Goal: Navigation & Orientation: Find specific page/section

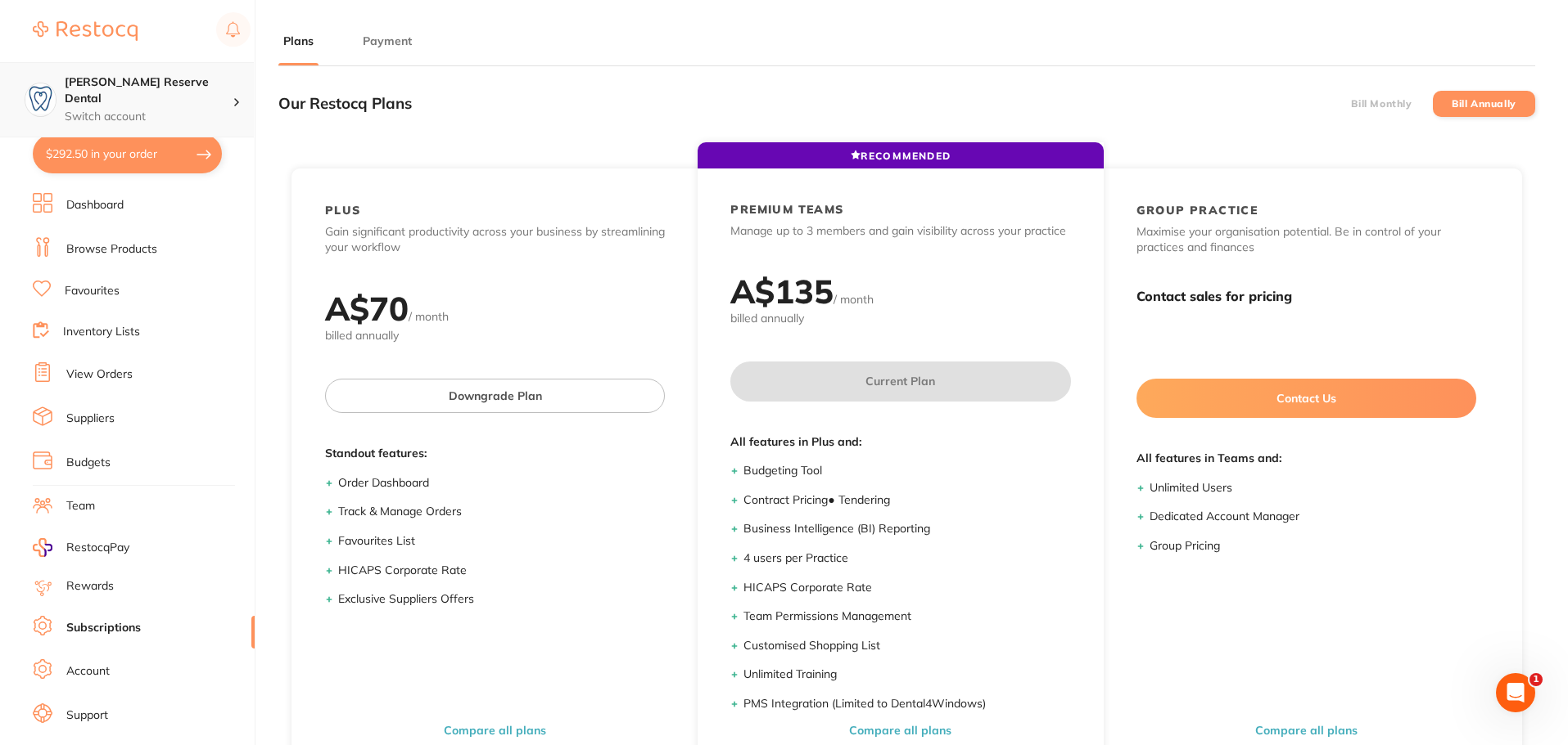
click at [107, 109] on p "Switch account" at bounding box center [148, 117] width 168 height 16
click at [109, 91] on div "[PERSON_NAME] Reserve Dental Switch account" at bounding box center [148, 100] width 168 height 51
click at [171, 91] on div "[PERSON_NAME] Reserve Dental Switch account" at bounding box center [148, 100] width 168 height 51
click at [170, 90] on div "[PERSON_NAME] Reserve Dental Switch account" at bounding box center [148, 100] width 168 height 51
click at [381, 41] on button "Payment" at bounding box center [388, 41] width 59 height 15
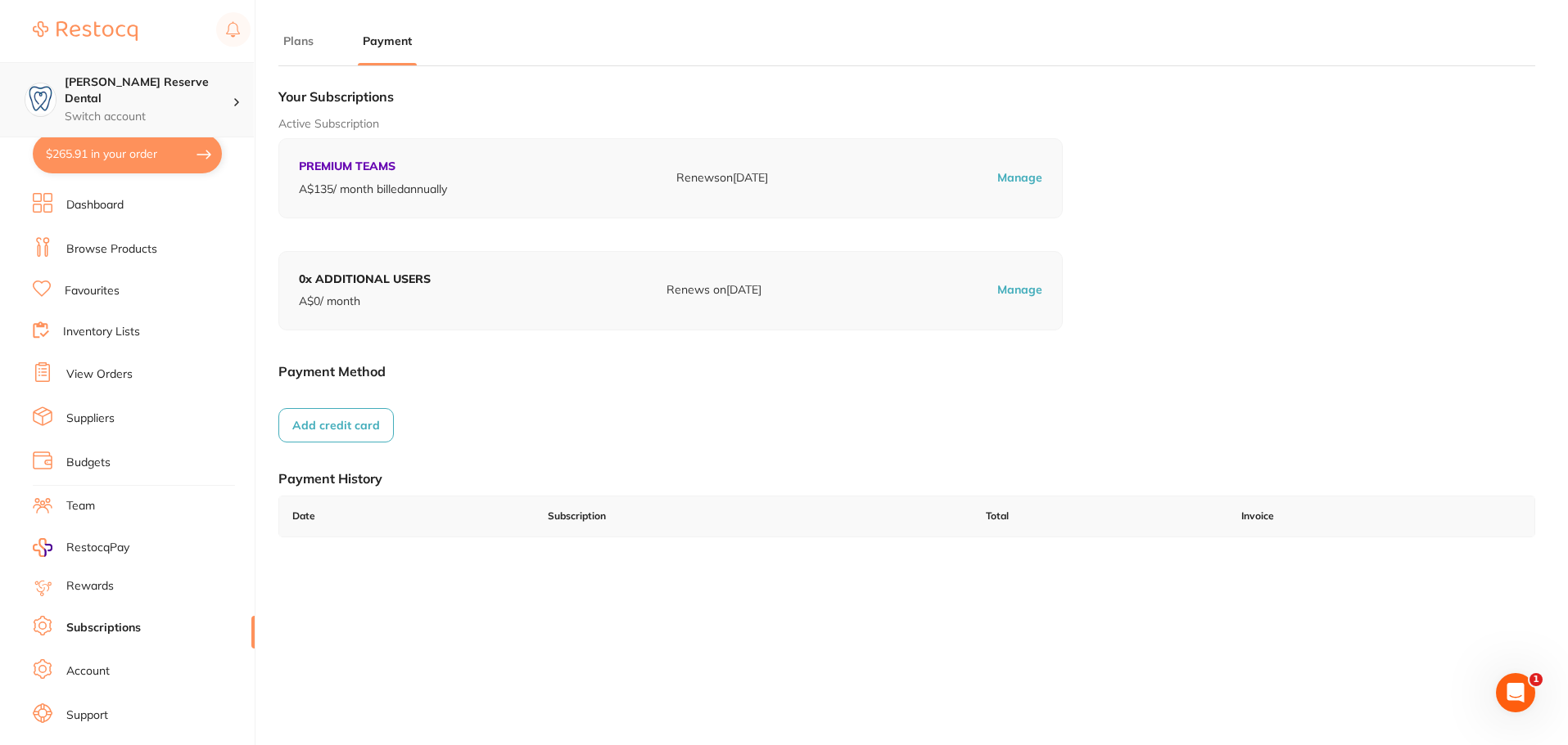
click at [201, 74] on h4 "[PERSON_NAME] Reserve Dental" at bounding box center [148, 90] width 168 height 32
click at [126, 245] on link "Browse Products" at bounding box center [111, 249] width 91 height 16
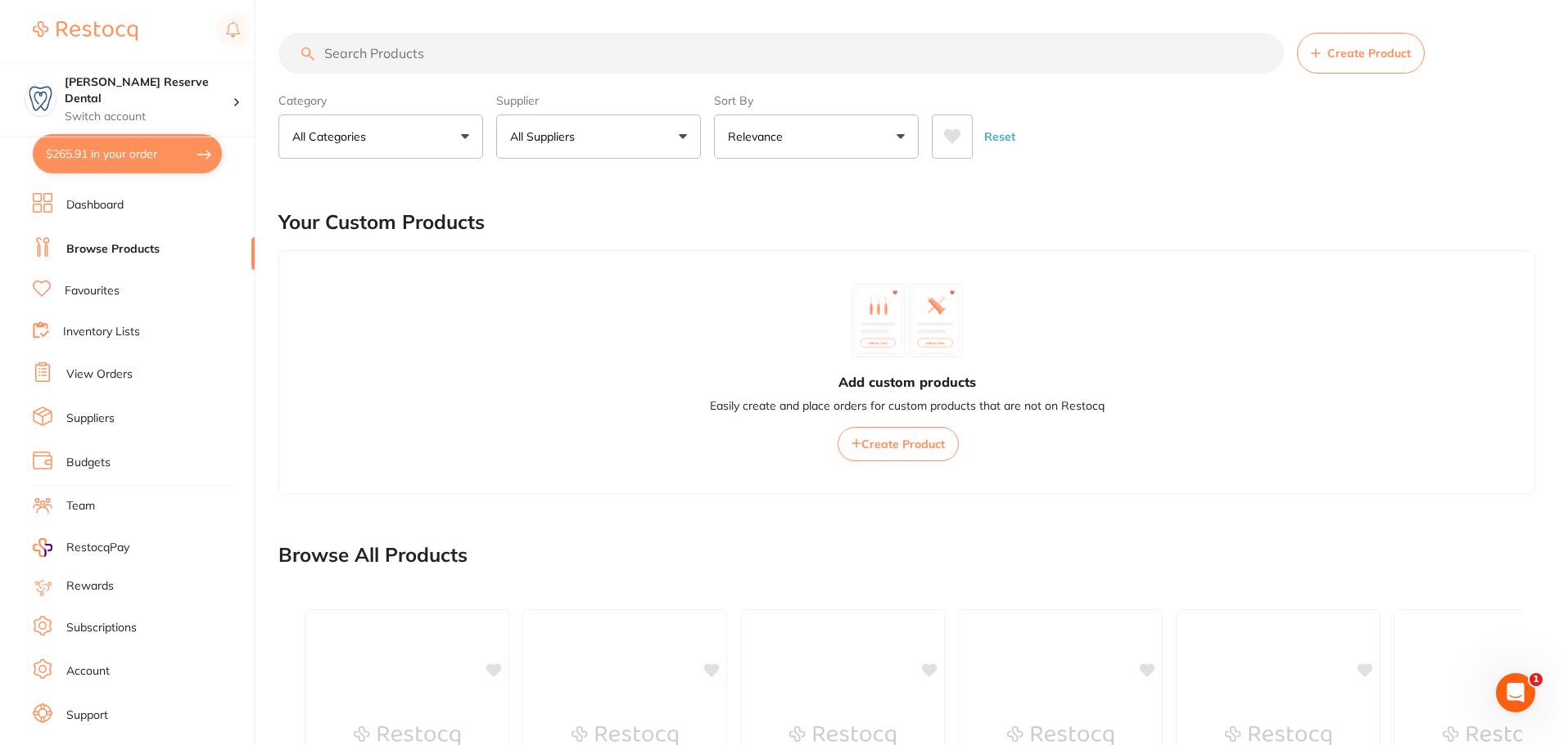
click at [431, 59] on input "search" at bounding box center [781, 53] width 1005 height 41
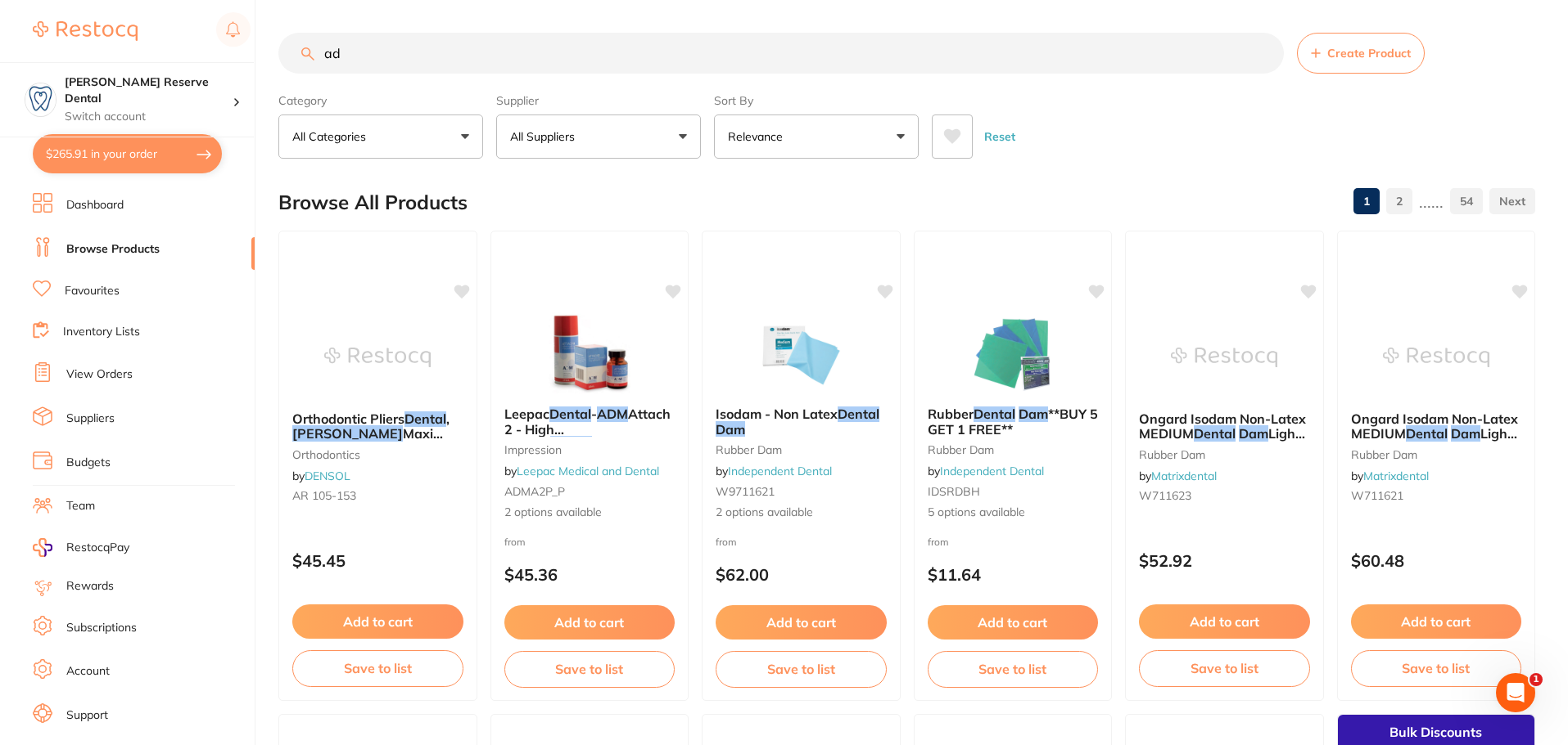
type input "a"
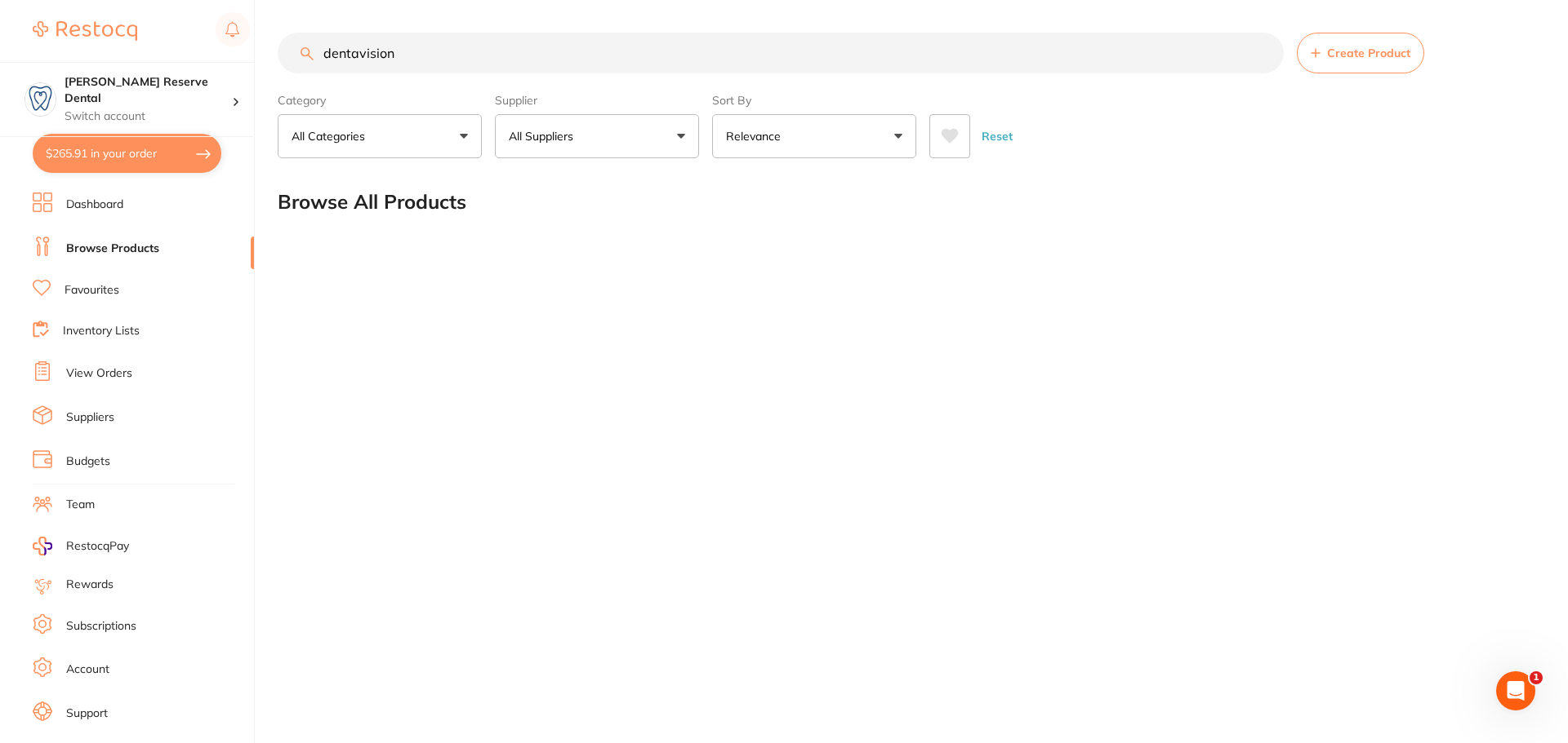
type input "dentavision"
click at [441, 48] on input "dentavision" at bounding box center [781, 53] width 1006 height 40
click at [103, 110] on div "[PERSON_NAME] Reserve Dental Switch account" at bounding box center [127, 100] width 253 height 75
drag, startPoint x: 111, startPoint y: 97, endPoint x: 135, endPoint y: 89, distance: 25.3
click at [113, 109] on p "Switch account" at bounding box center [148, 116] width 167 height 16
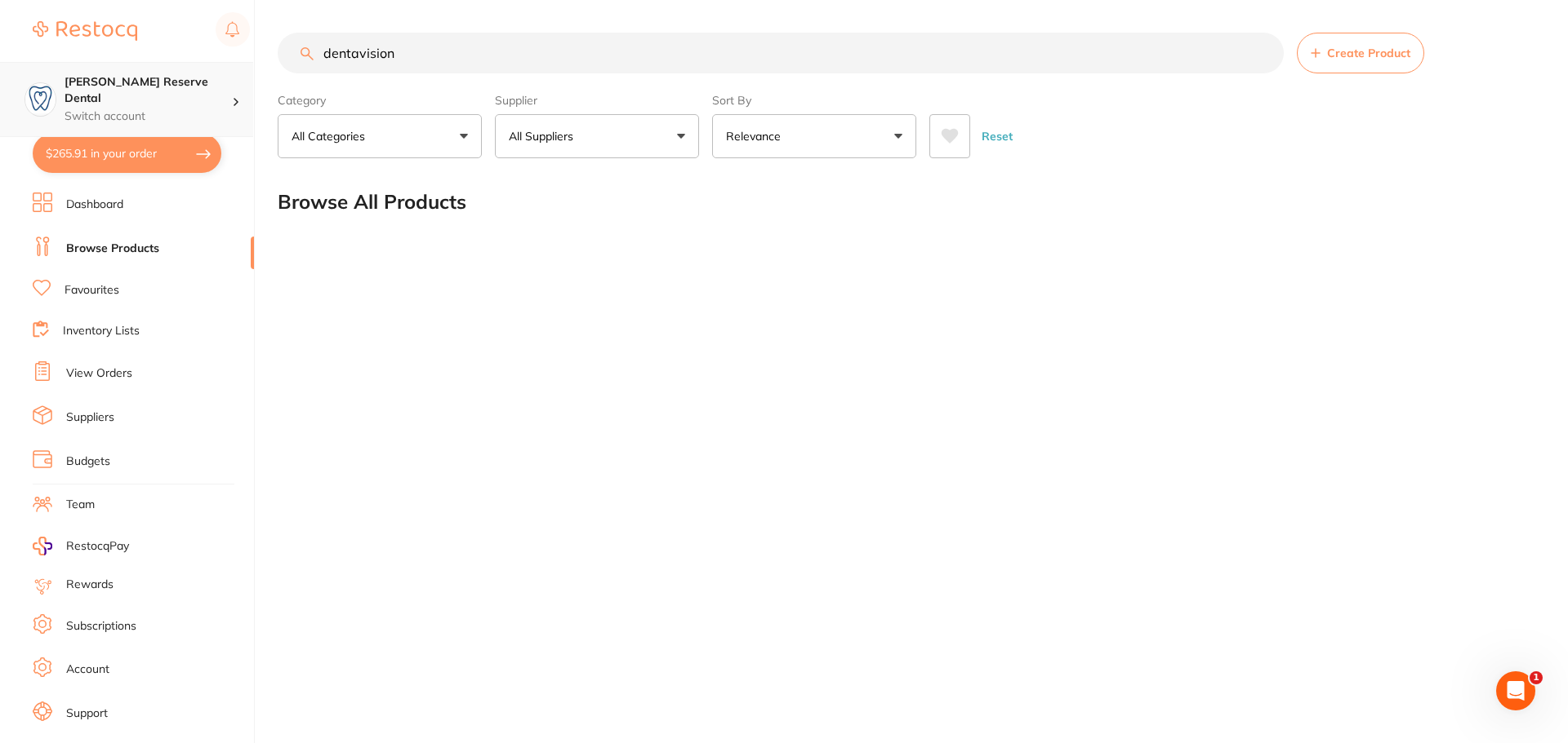
scroll to position [1, 0]
drag, startPoint x: 546, startPoint y: 49, endPoint x: 91, endPoint y: 79, distance: 456.0
click at [91, 79] on div "$265.91 [PERSON_NAME] Reserve Dental Switch account [PERSON_NAME] Reserve Denta…" at bounding box center [784, 371] width 1568 height 743
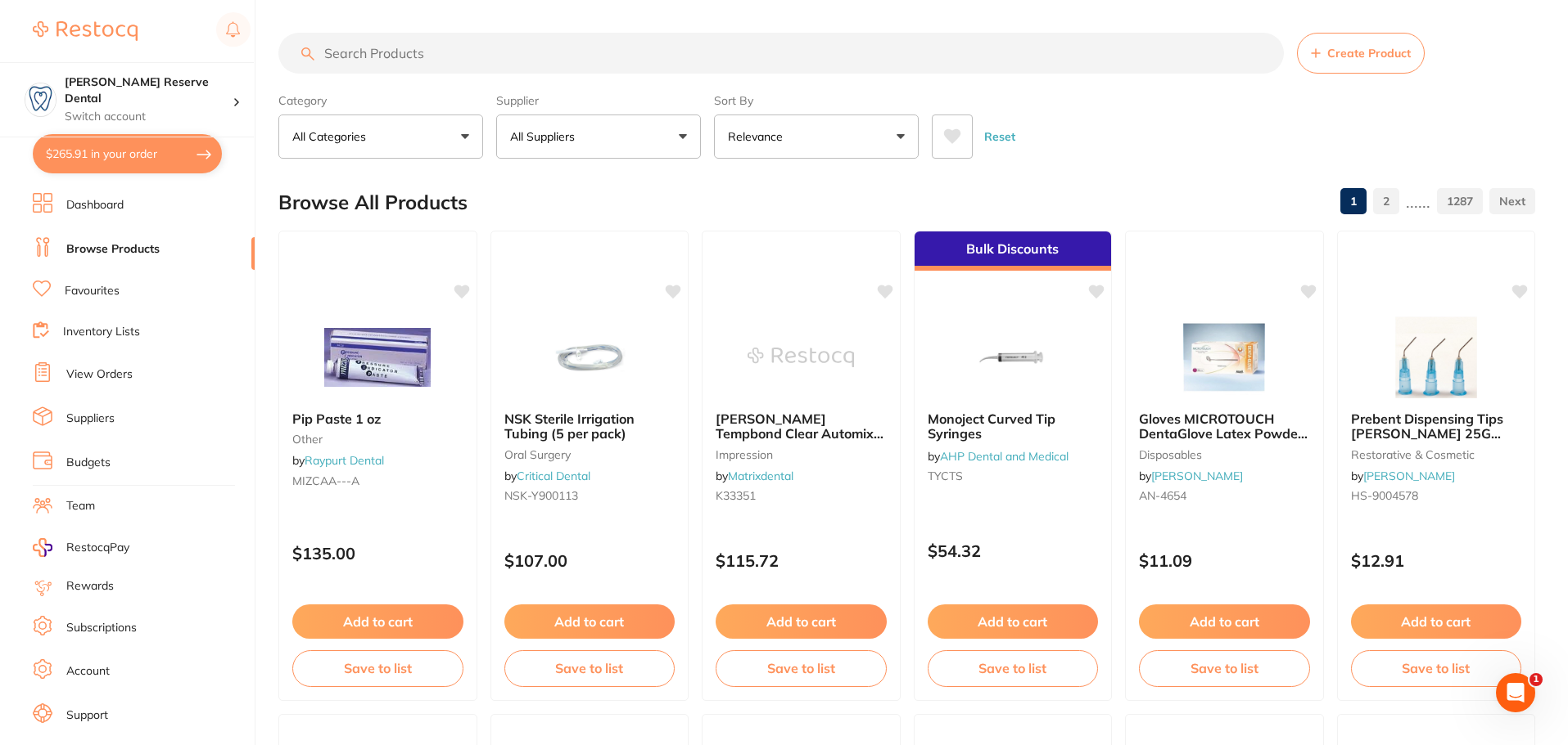
scroll to position [0, 0]
click at [113, 427] on li "Suppliers" at bounding box center [144, 419] width 222 height 25
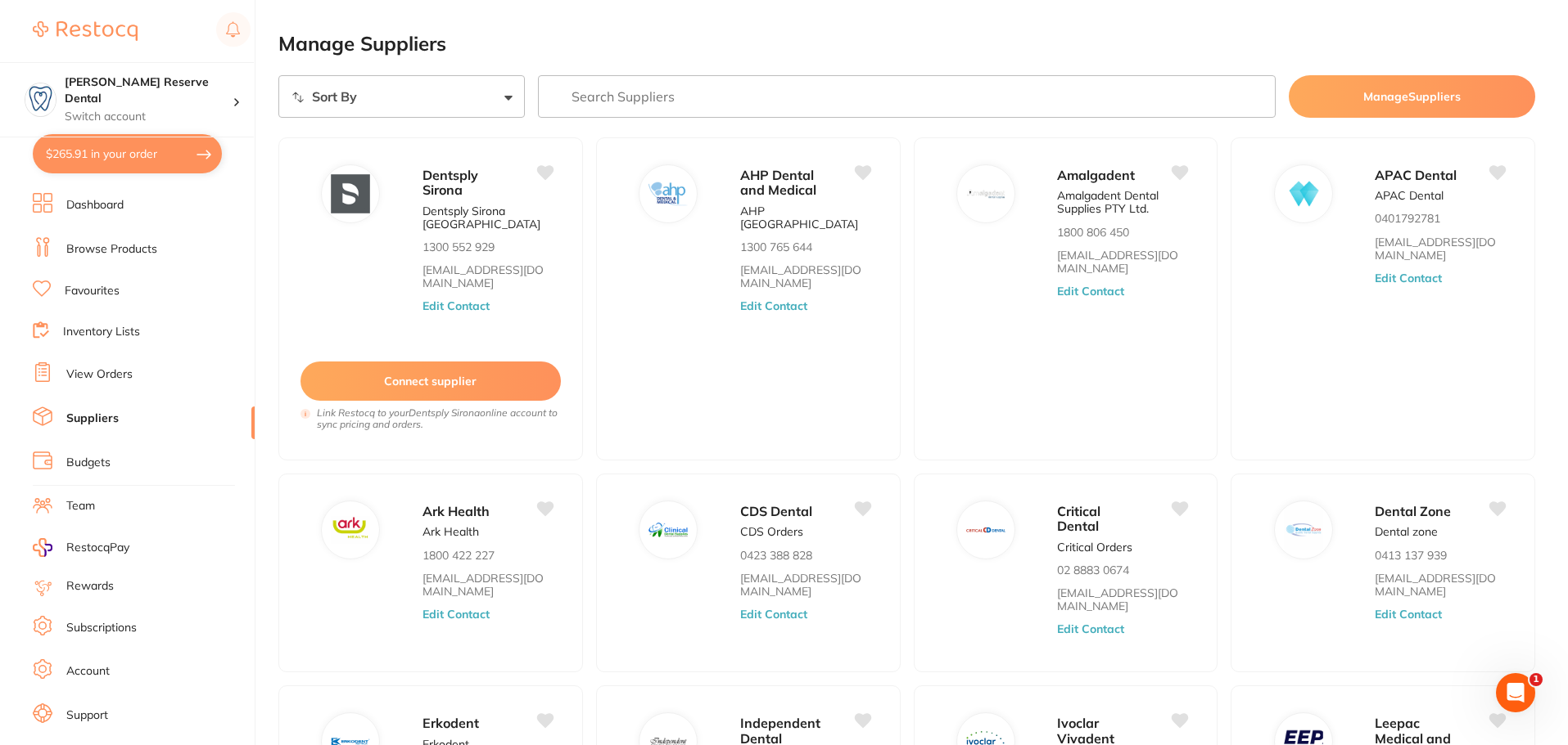
click at [722, 88] on input "search" at bounding box center [907, 96] width 739 height 42
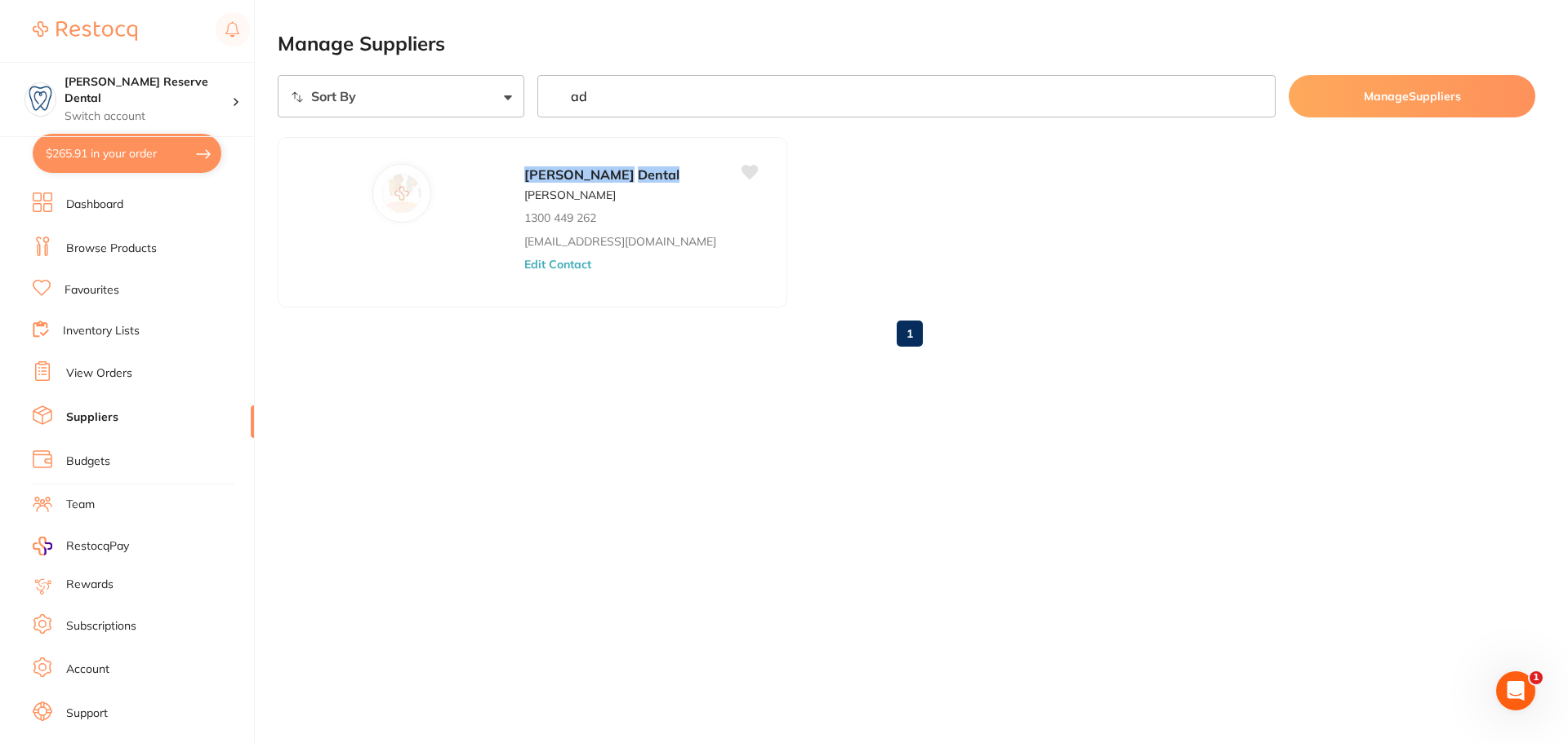
type input "a"
type input "d"
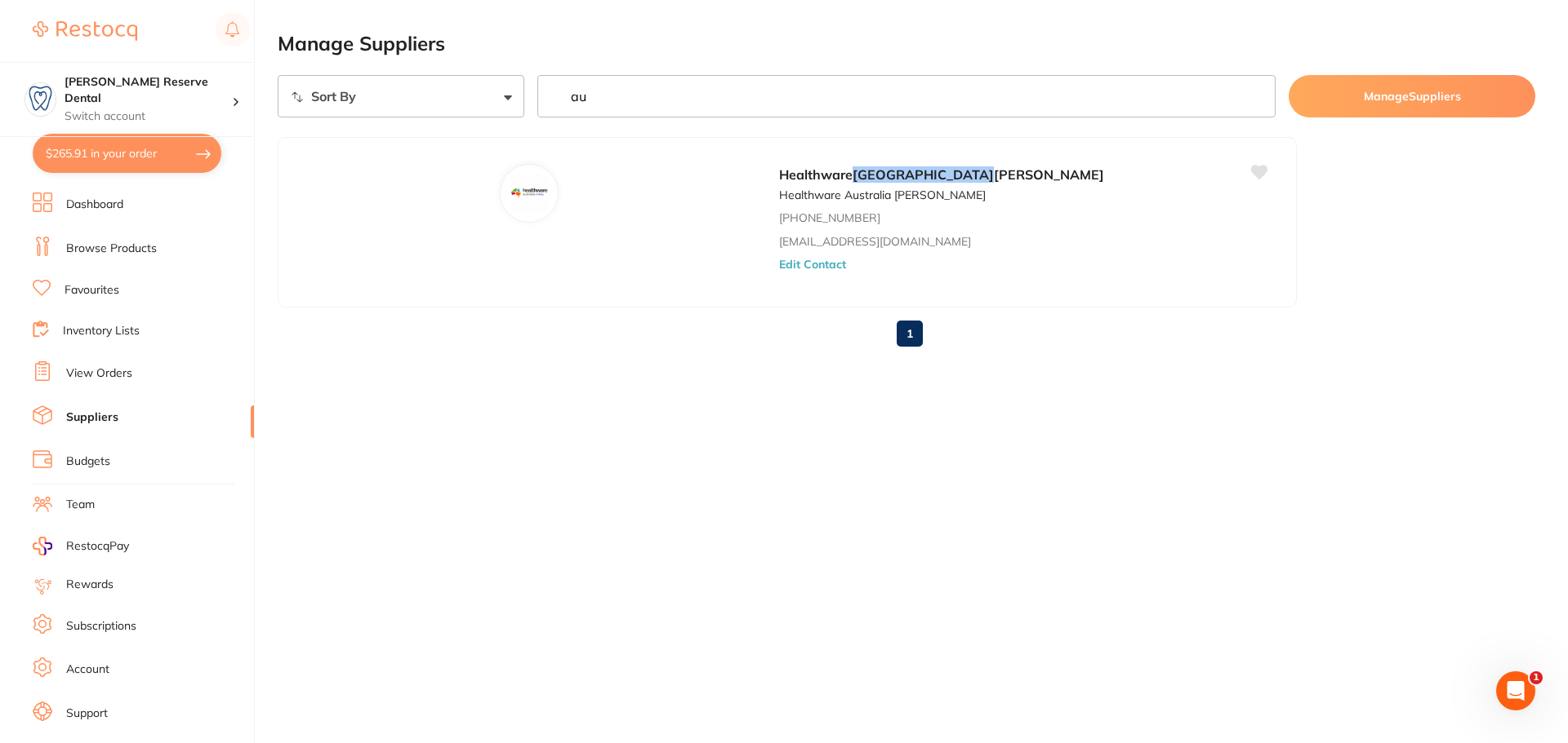
type input "a"
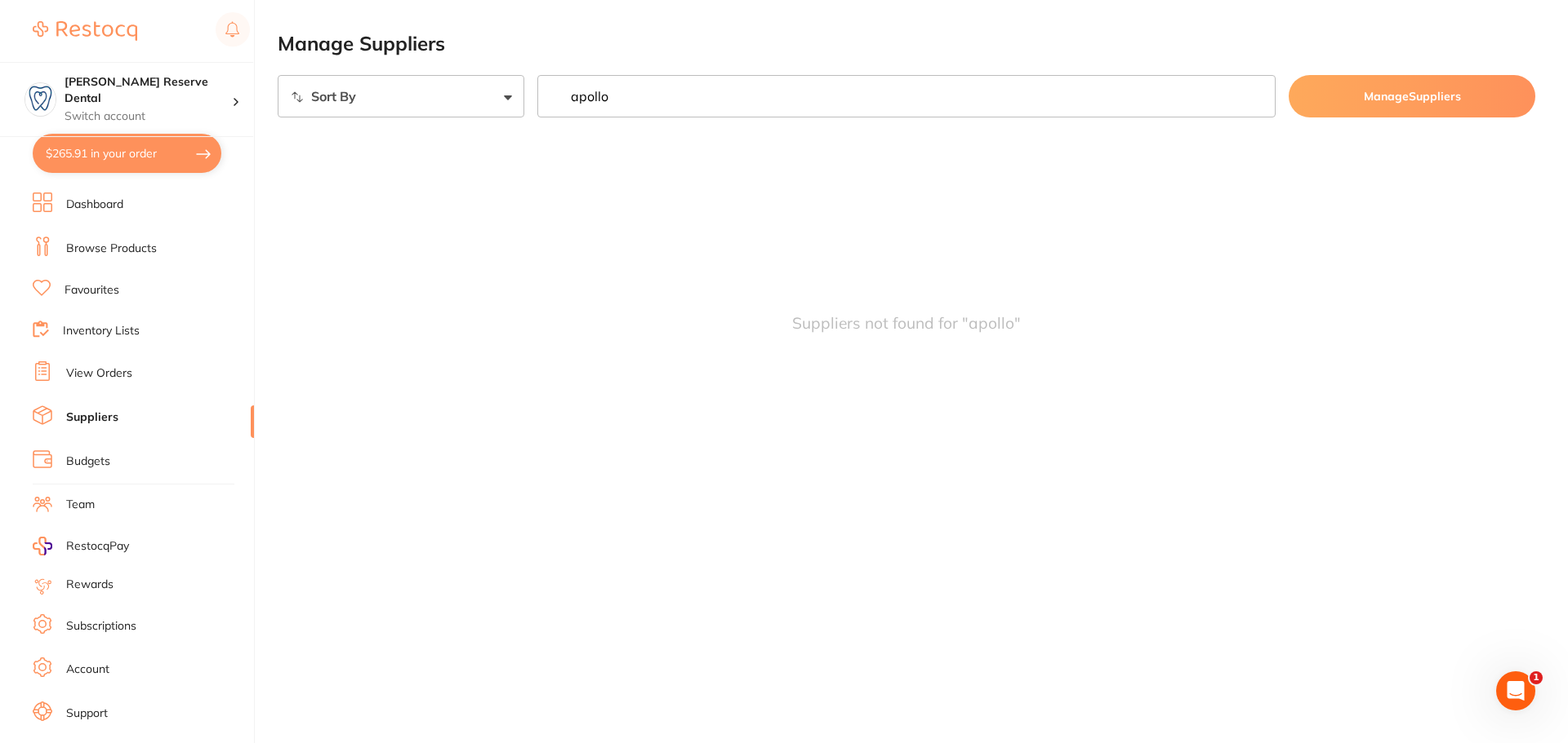
drag, startPoint x: 705, startPoint y: 102, endPoint x: 473, endPoint y: 44, distance: 239.1
click at [456, 62] on main "Manage Suppliers Sort By A-Z Z-A apollo Manage Suppliers Suppliers not found fo…" at bounding box center [922, 283] width 1290 height 567
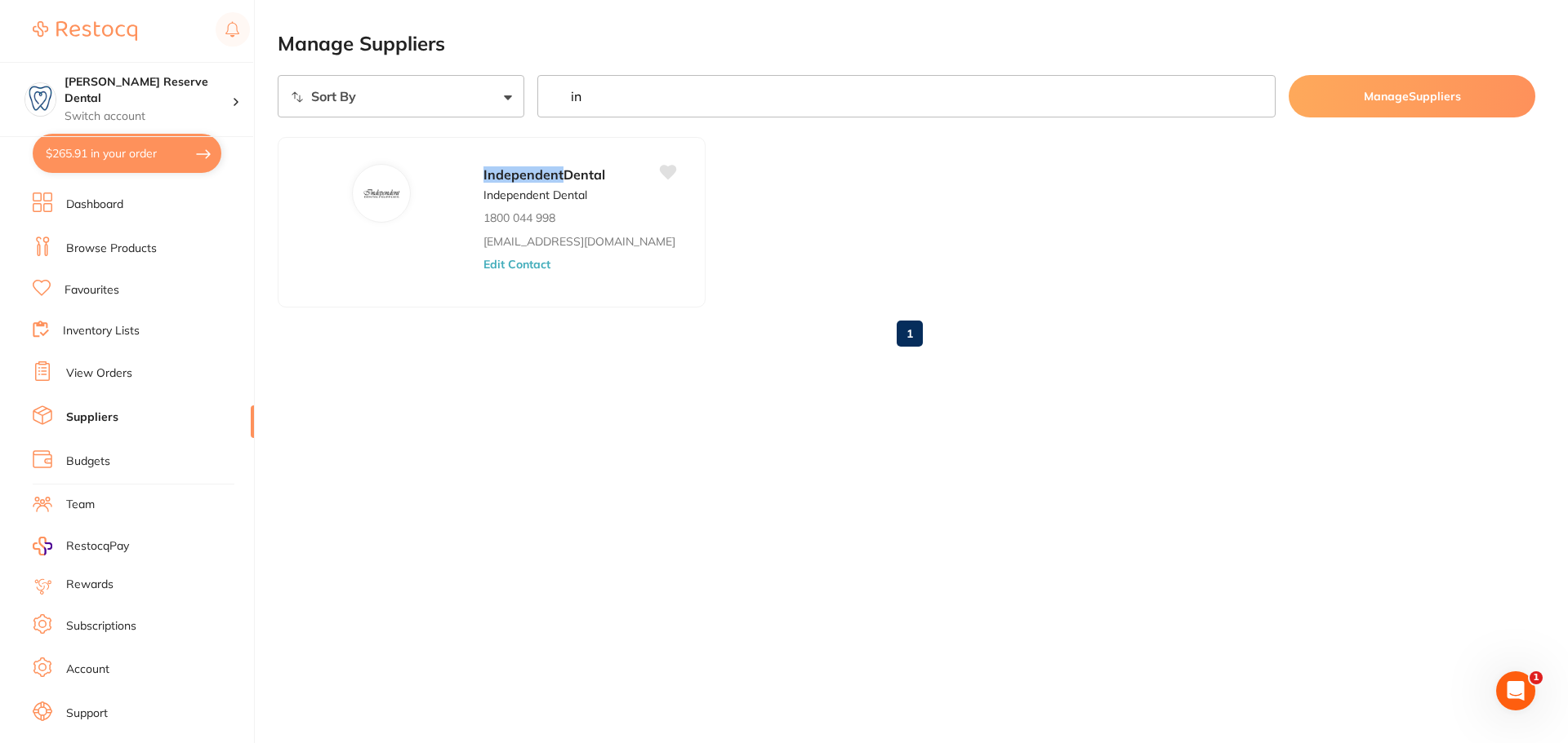
type input "i"
type input "T"
drag, startPoint x: 918, startPoint y: 89, endPoint x: 451, endPoint y: 127, distance: 468.5
click at [451, 127] on section "Sort By A-Z Z-A implant dir Manage Suppliers Megagen Implant [PERSON_NAME] 6143…" at bounding box center [906, 218] width 1257 height 285
type input "a"
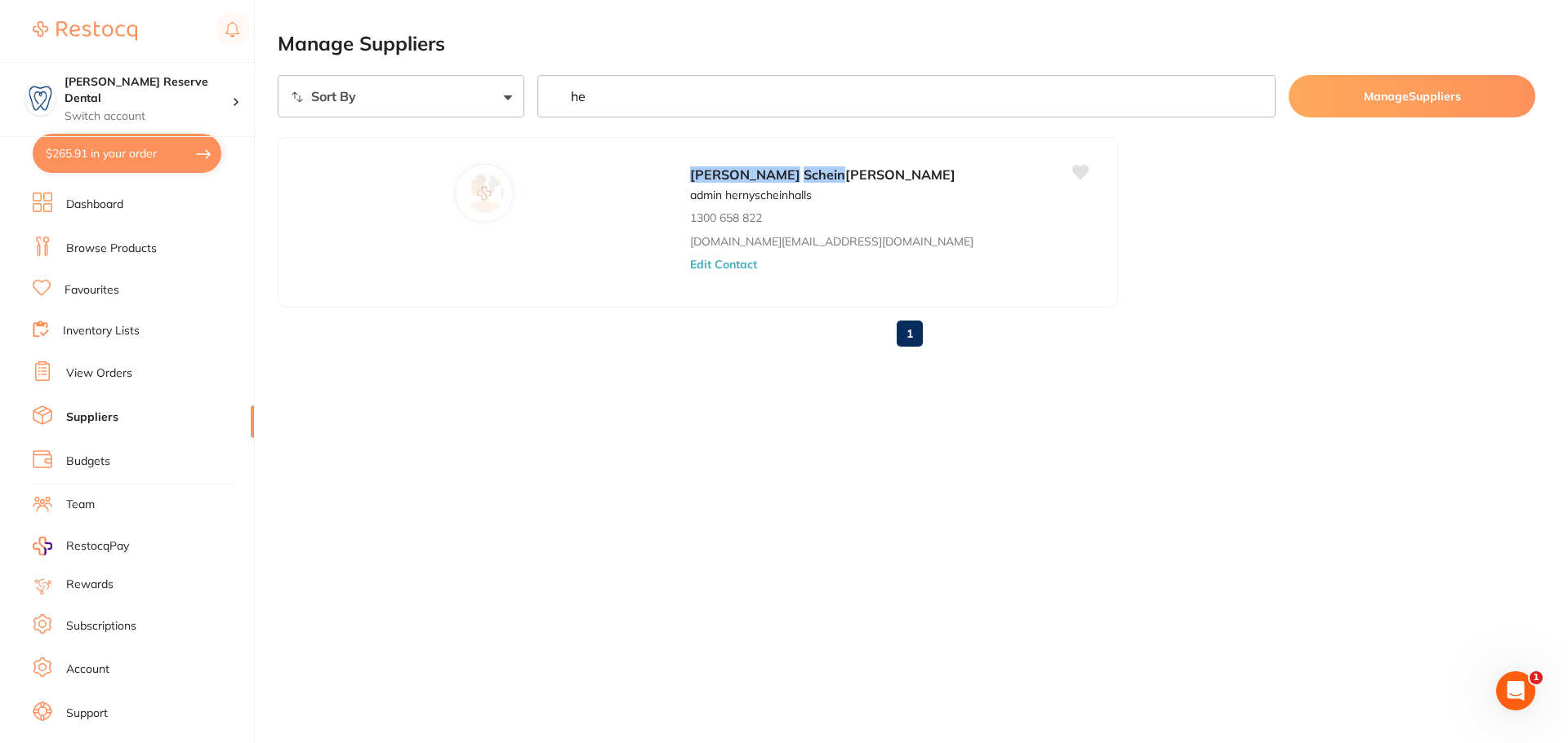
type input "h"
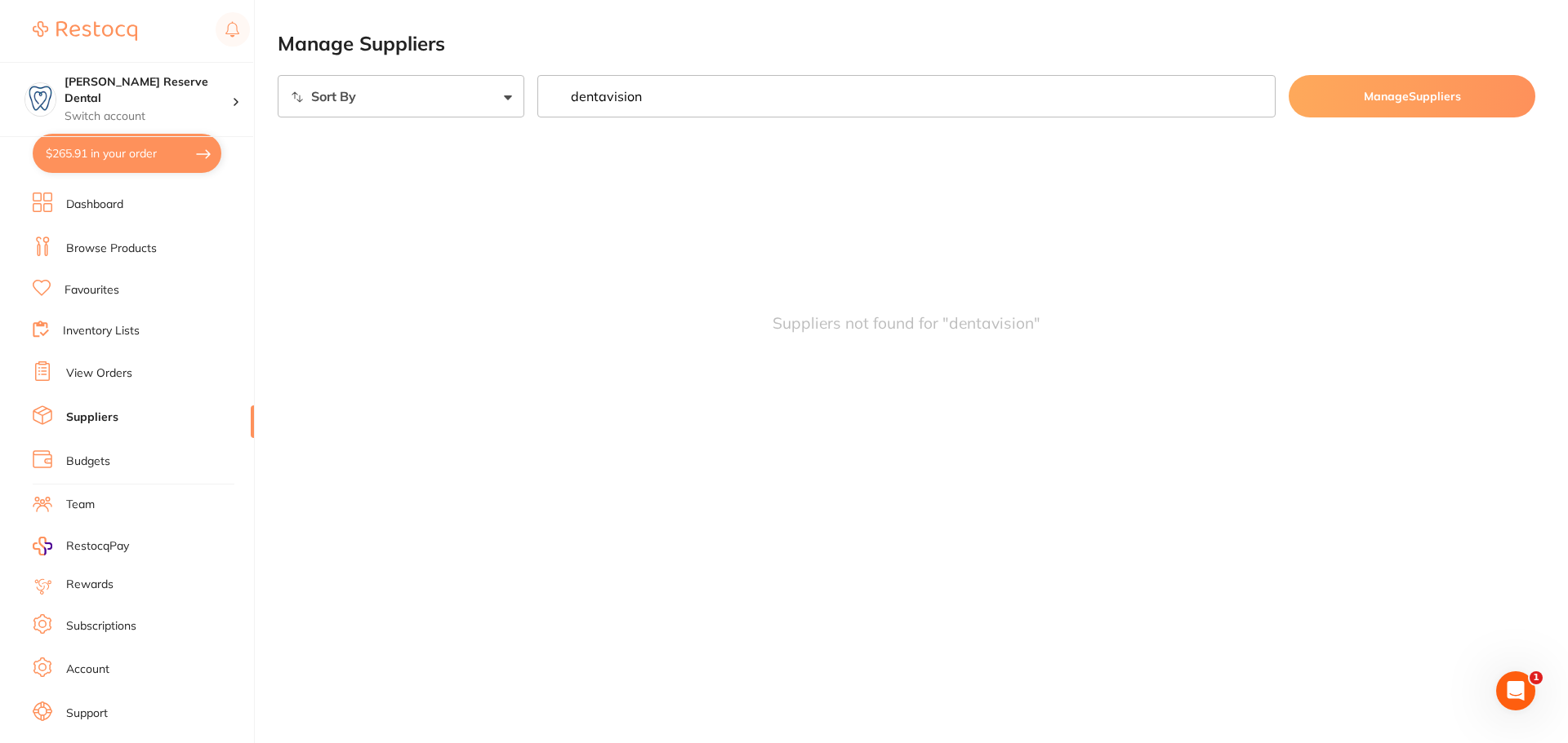
scroll to position [1, 0]
drag, startPoint x: 653, startPoint y: 95, endPoint x: 445, endPoint y: 109, distance: 208.5
click at [446, 108] on div "Sort By A-Z Z-A dentavision Manage Suppliers" at bounding box center [906, 96] width 1257 height 42
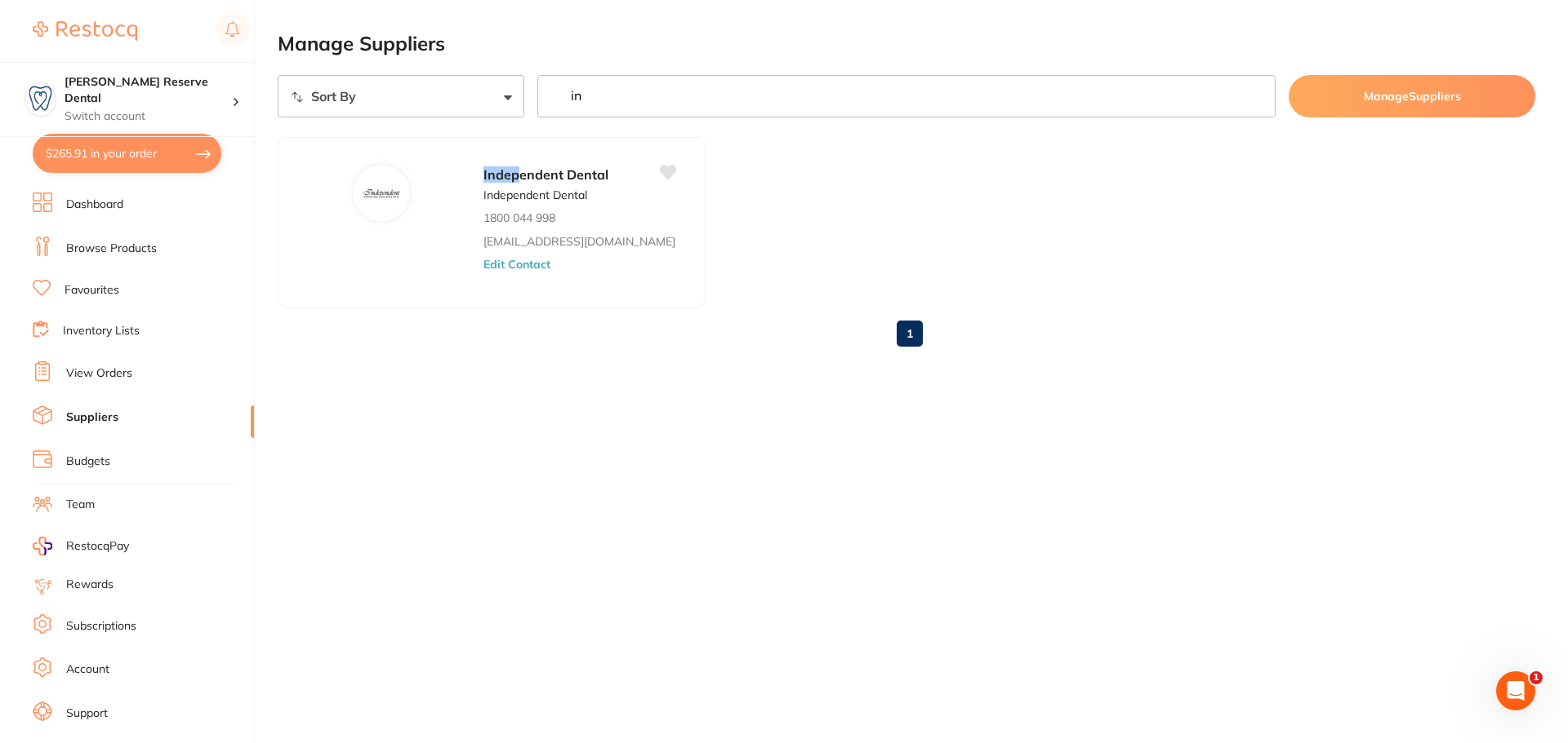
type input "i"
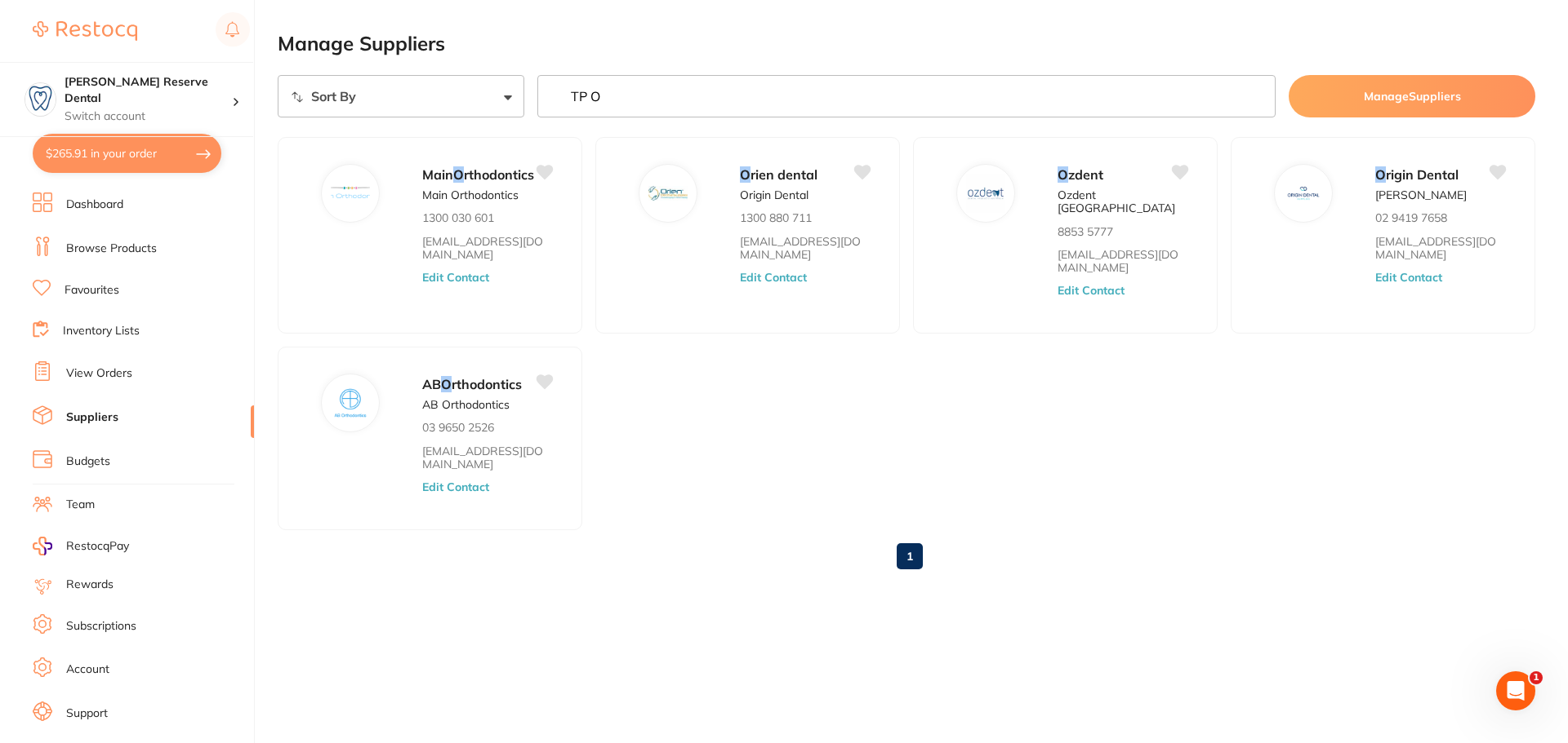
drag, startPoint x: 679, startPoint y: 75, endPoint x: 563, endPoint y: 83, distance: 116.3
click at [563, 83] on input "TP O" at bounding box center [907, 96] width 739 height 42
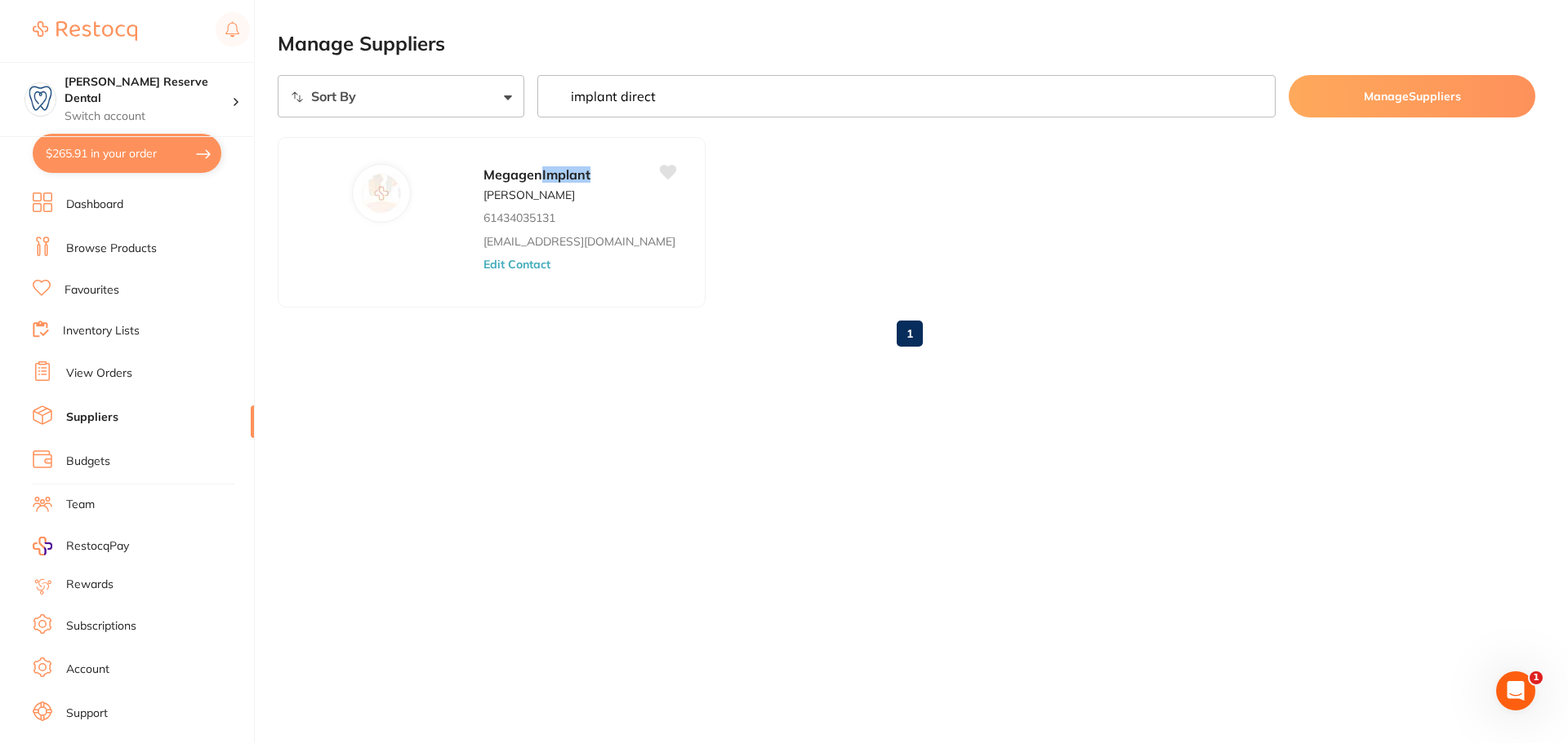
drag, startPoint x: 666, startPoint y: 91, endPoint x: 330, endPoint y: 98, distance: 336.1
click at [341, 95] on div "Sort By A-Z Z-A implant direct Manage Suppliers" at bounding box center [906, 96] width 1257 height 42
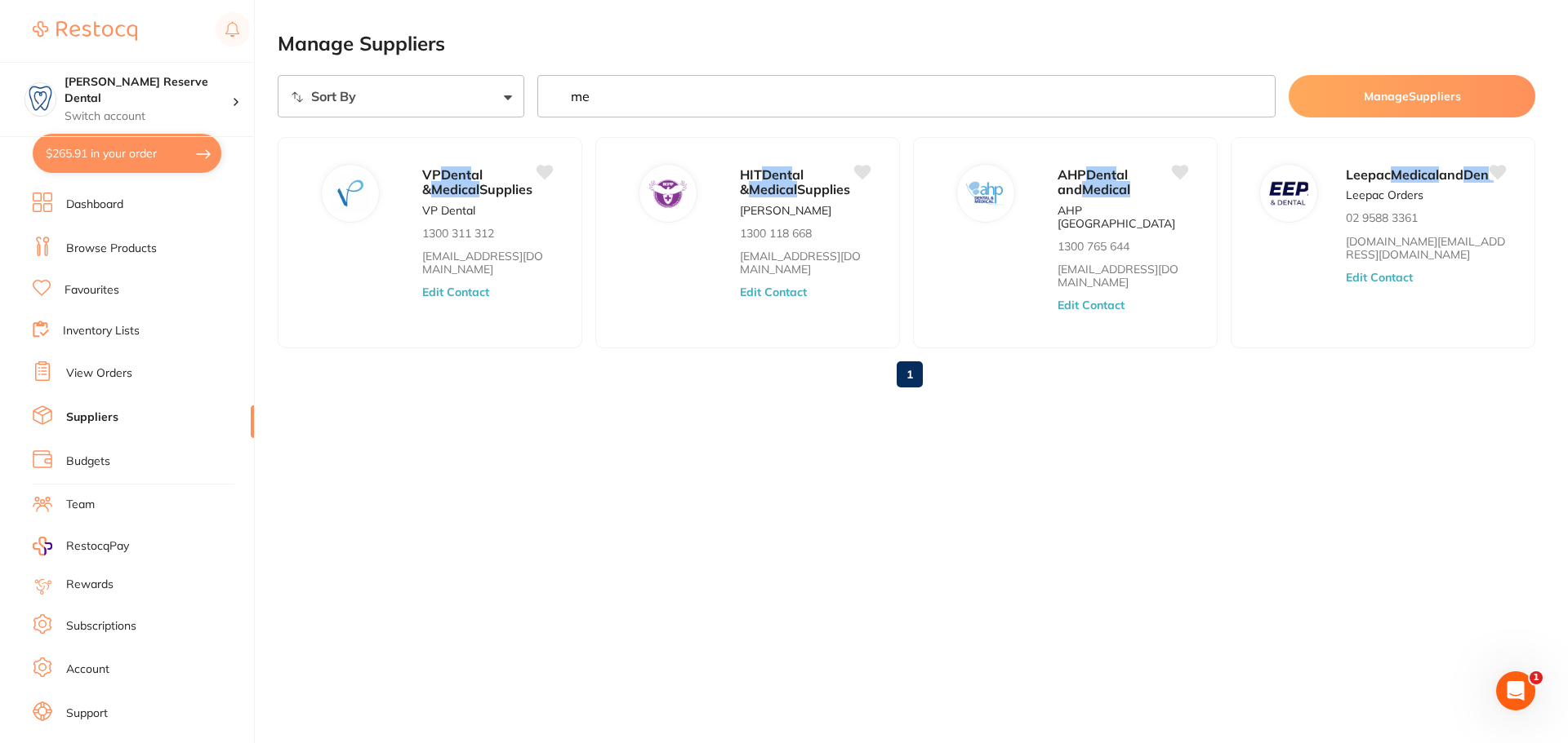
type input "m"
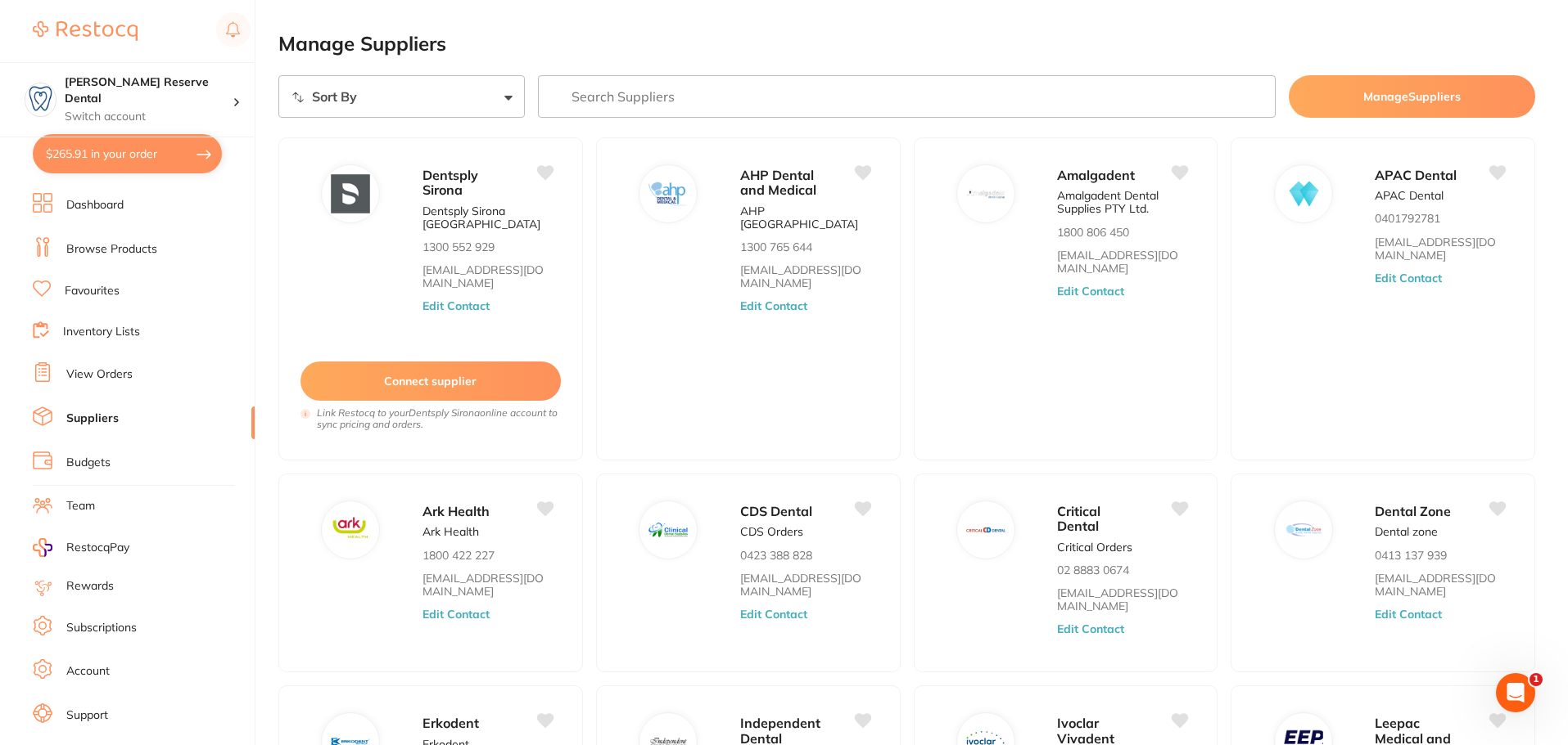
click at [736, 103] on input "search" at bounding box center [907, 96] width 739 height 42
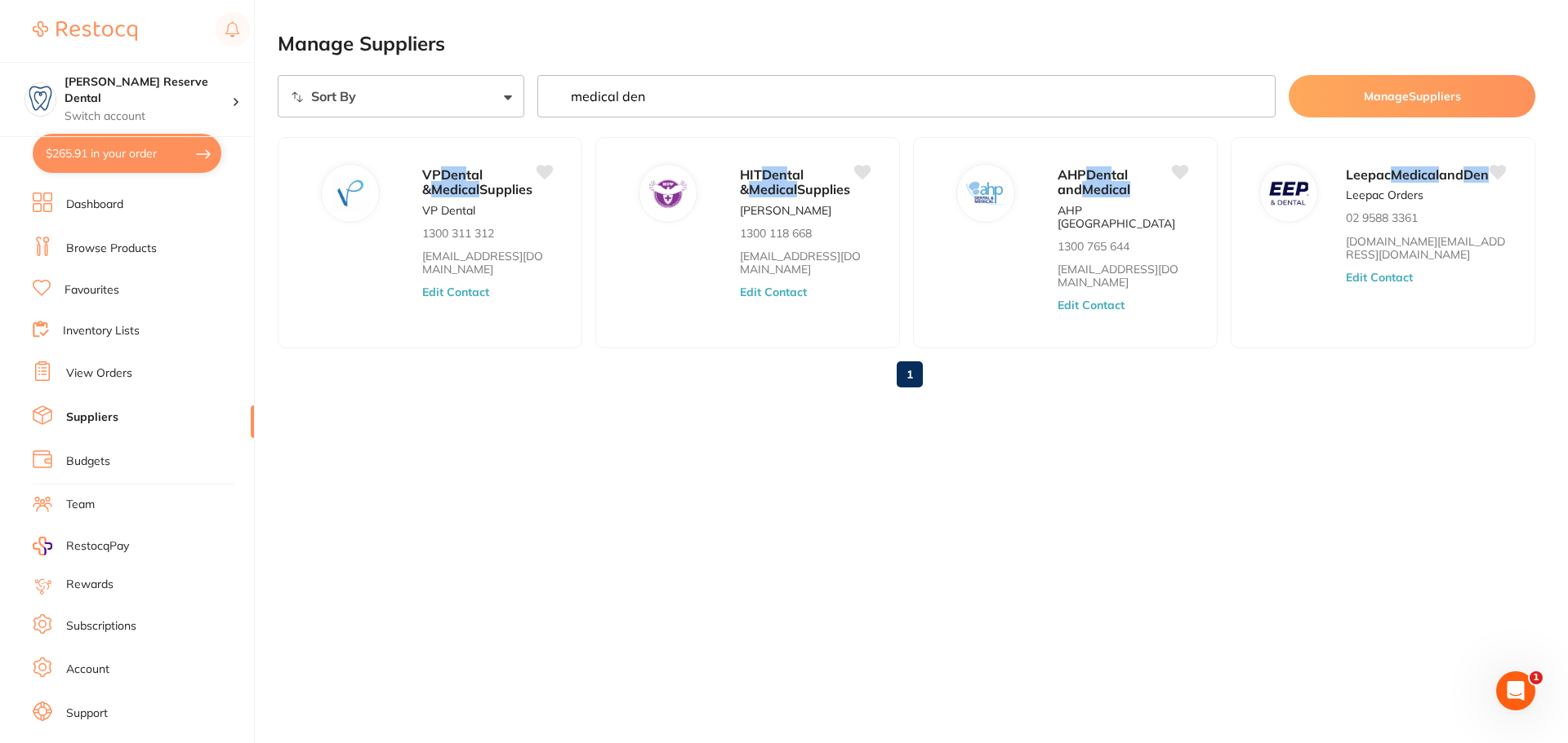
drag, startPoint x: 714, startPoint y: 84, endPoint x: 533, endPoint y: 92, distance: 181.2
click at [533, 92] on div "Sort By A-Z Z-A medical den Manage Suppliers" at bounding box center [906, 96] width 1257 height 42
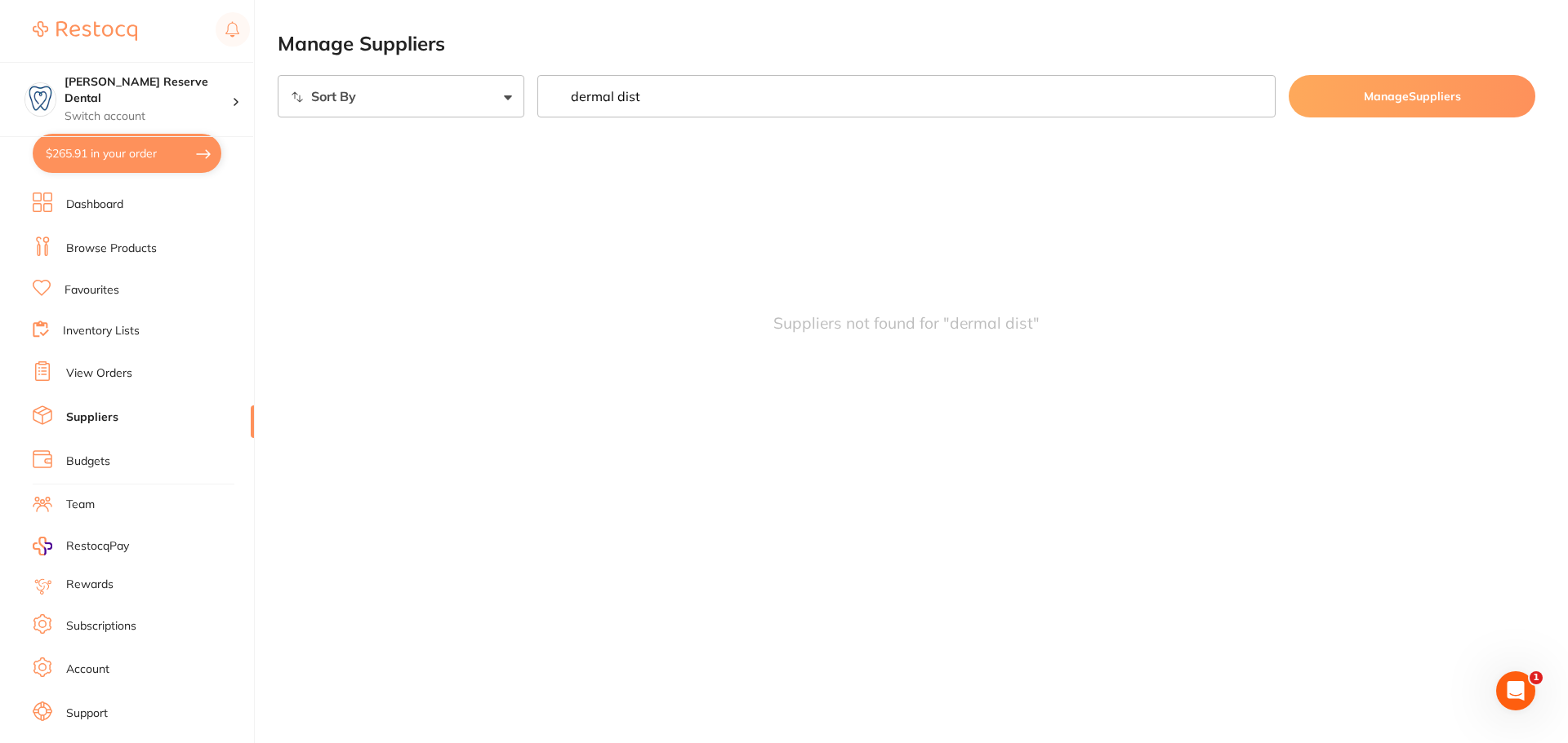
type input "dermal dist"
drag, startPoint x: 679, startPoint y: 95, endPoint x: 521, endPoint y: 114, distance: 159.1
click at [521, 114] on div "Sort By A-Z Z-A dermal dist Manage Suppliers" at bounding box center [906, 96] width 1257 height 42
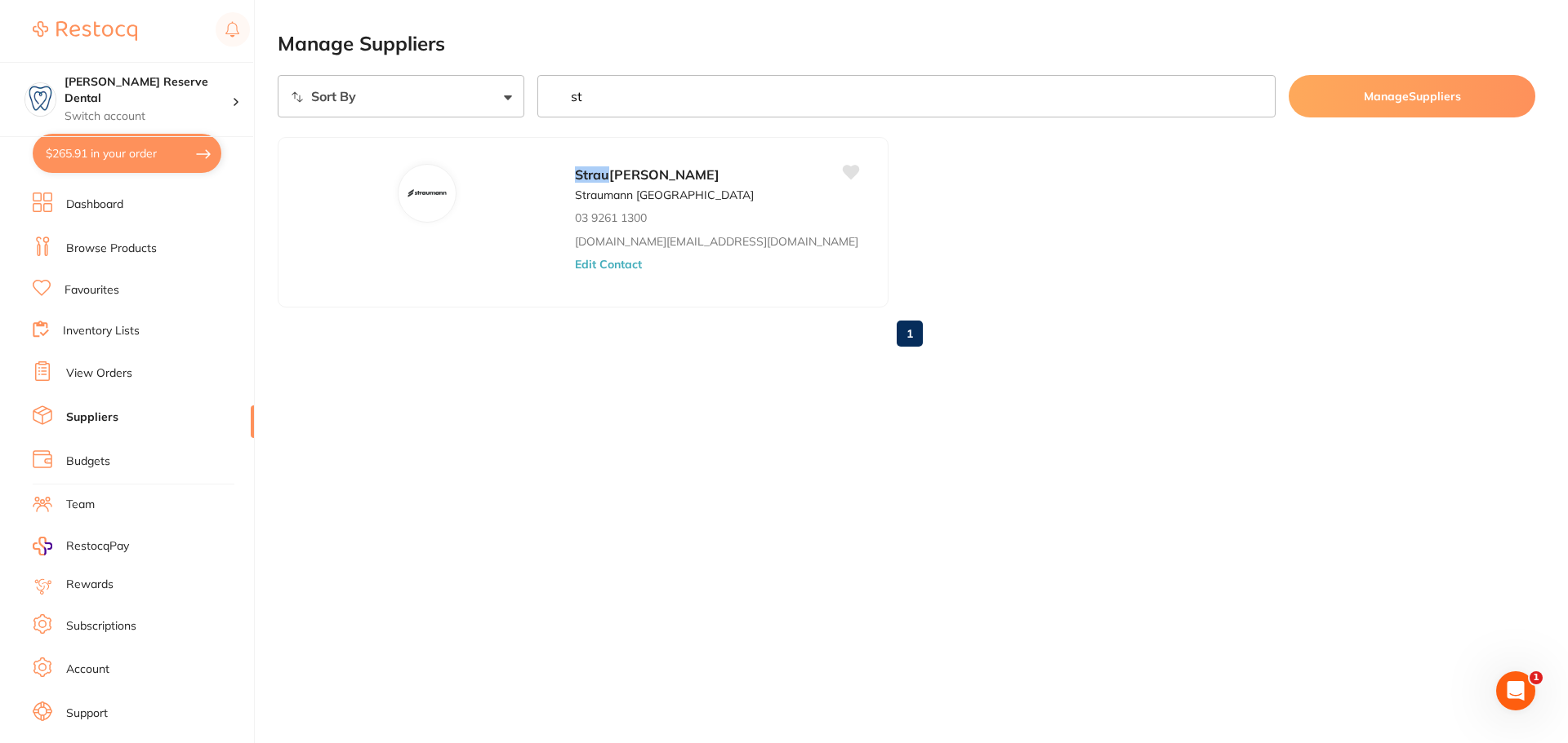
type input "s"
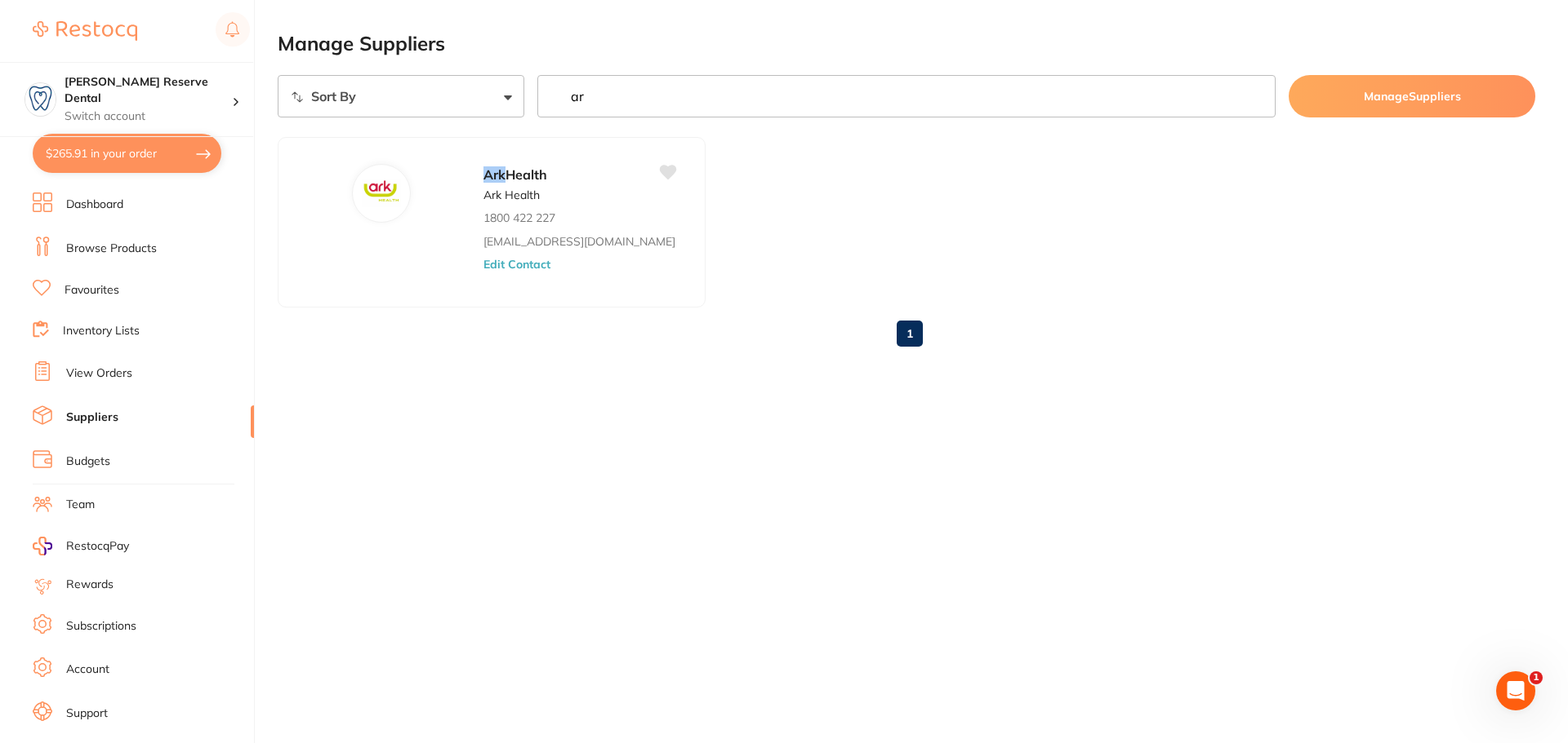
type input "a"
type input "n"
type input "p"
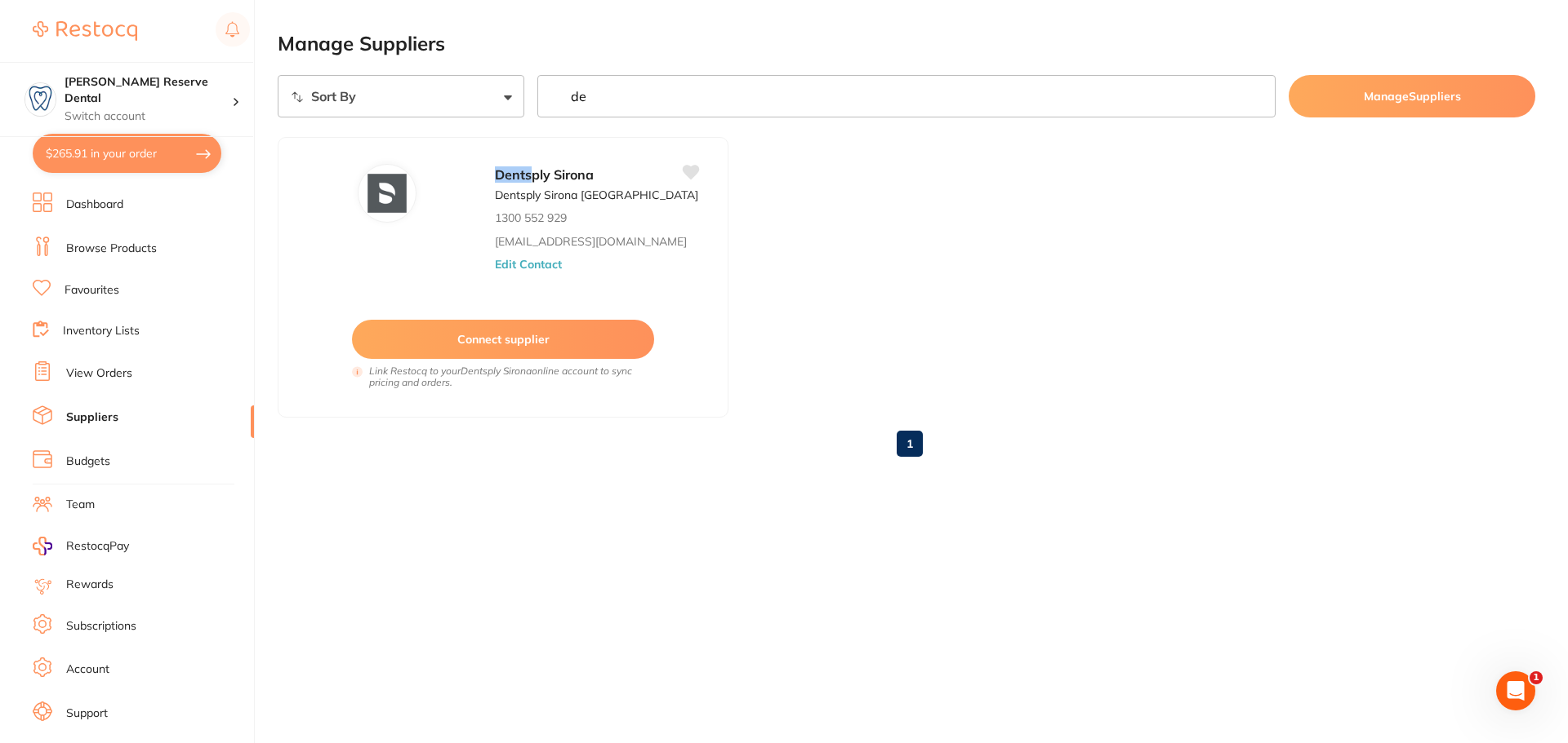
type input "d"
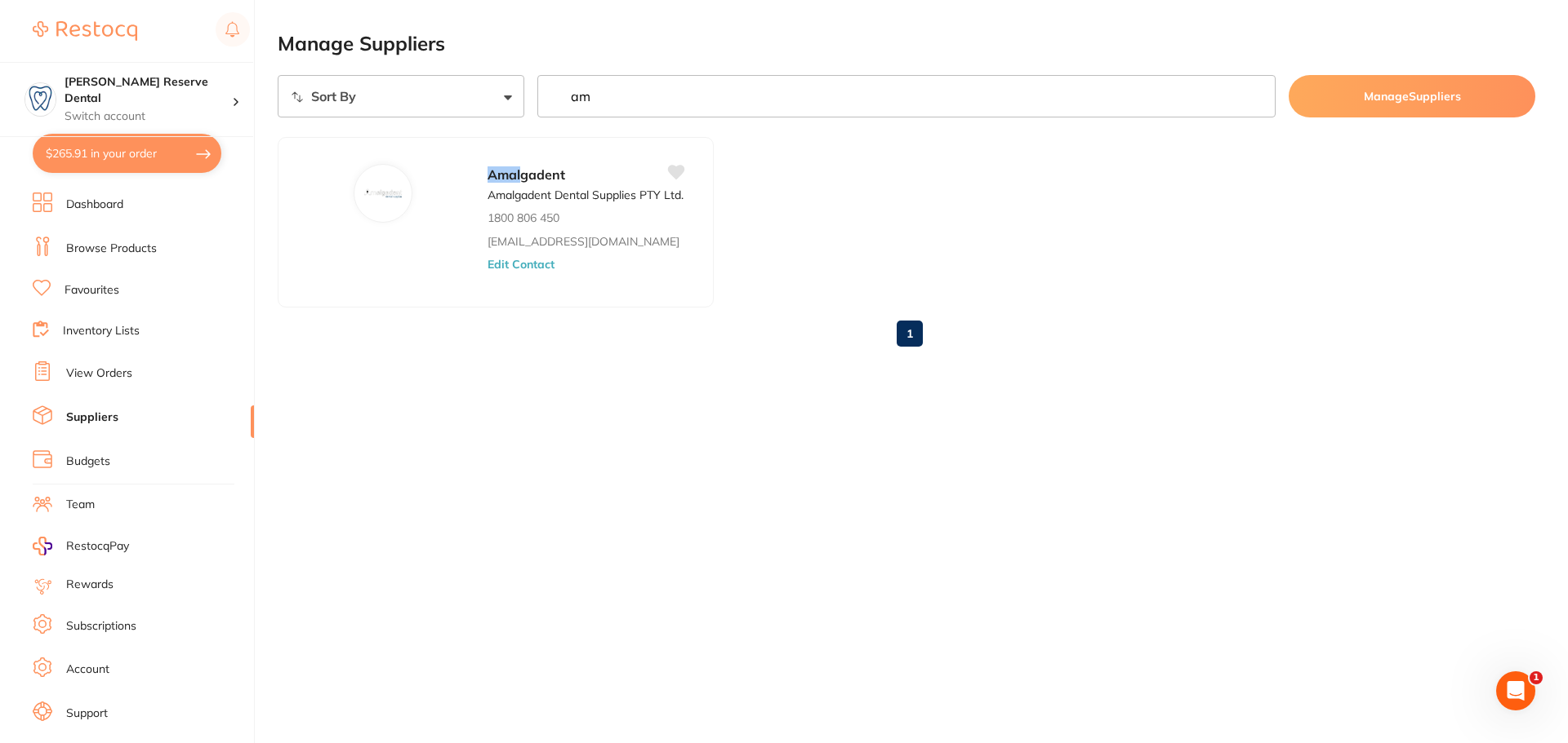
type input "a"
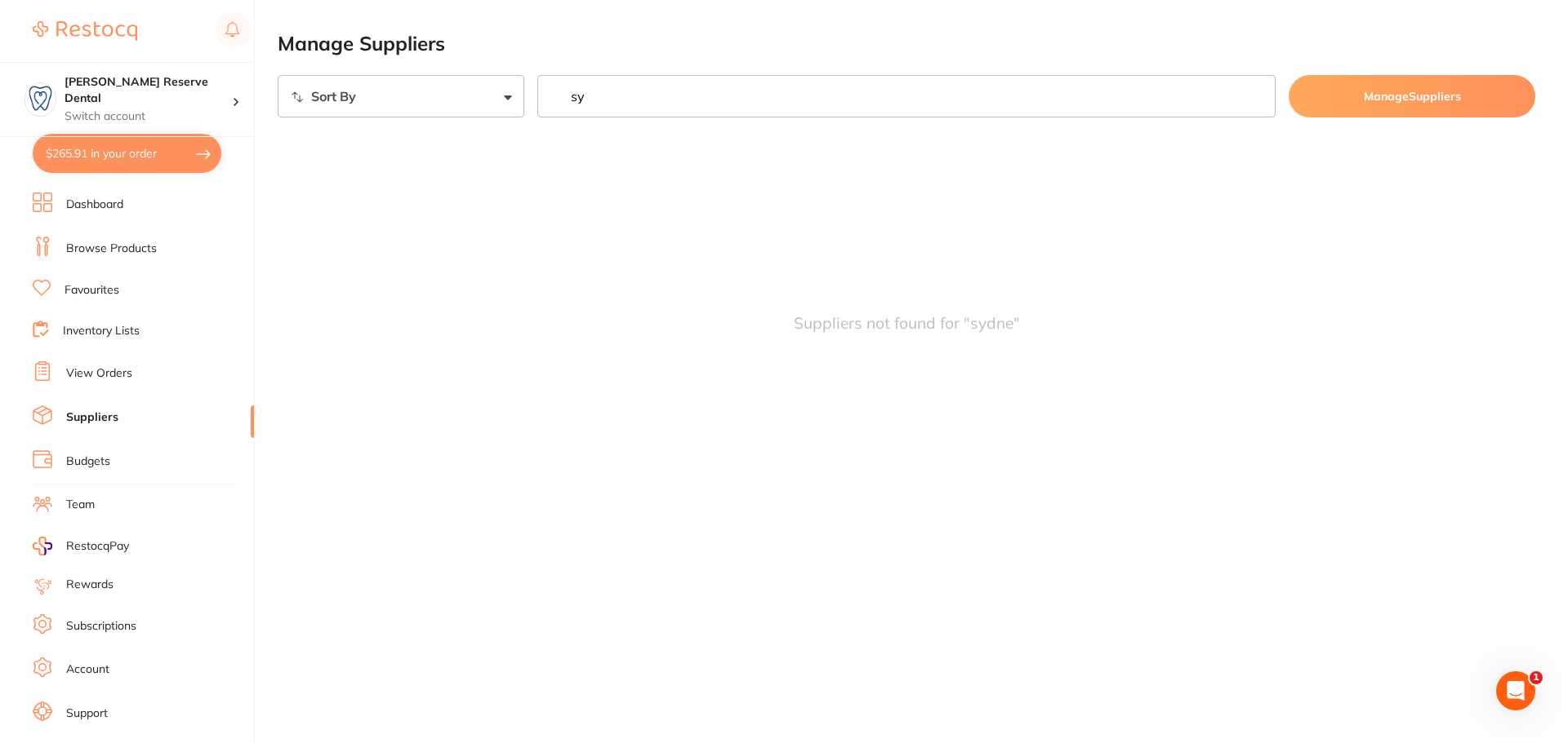
type input "s"
drag, startPoint x: 640, startPoint y: 91, endPoint x: 514, endPoint y: 92, distance: 126.0
click at [514, 92] on div "Sort By A-Z Z-A hees Manage Suppliers" at bounding box center [906, 96] width 1257 height 42
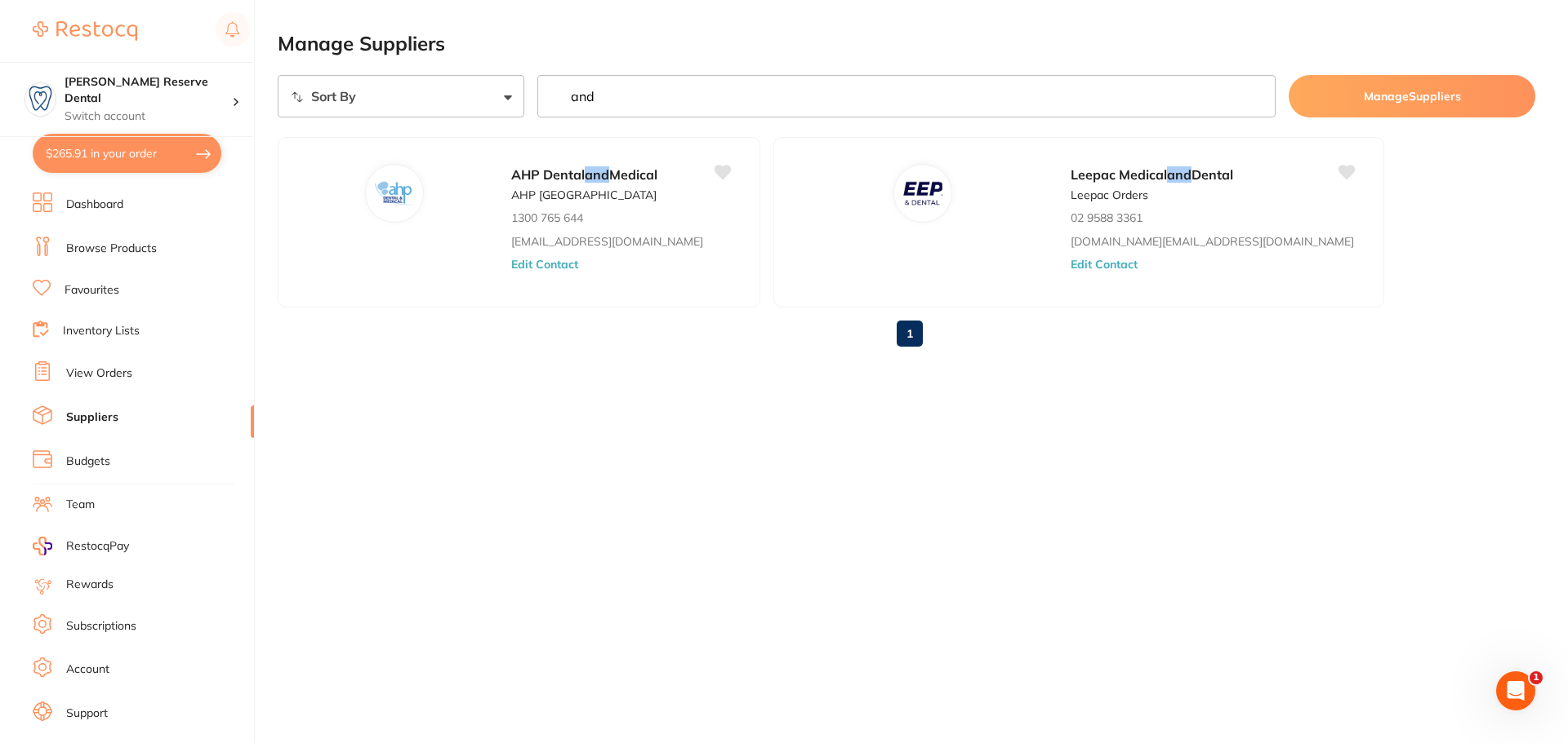
type input "and"
